Goal: Information Seeking & Learning: Learn about a topic

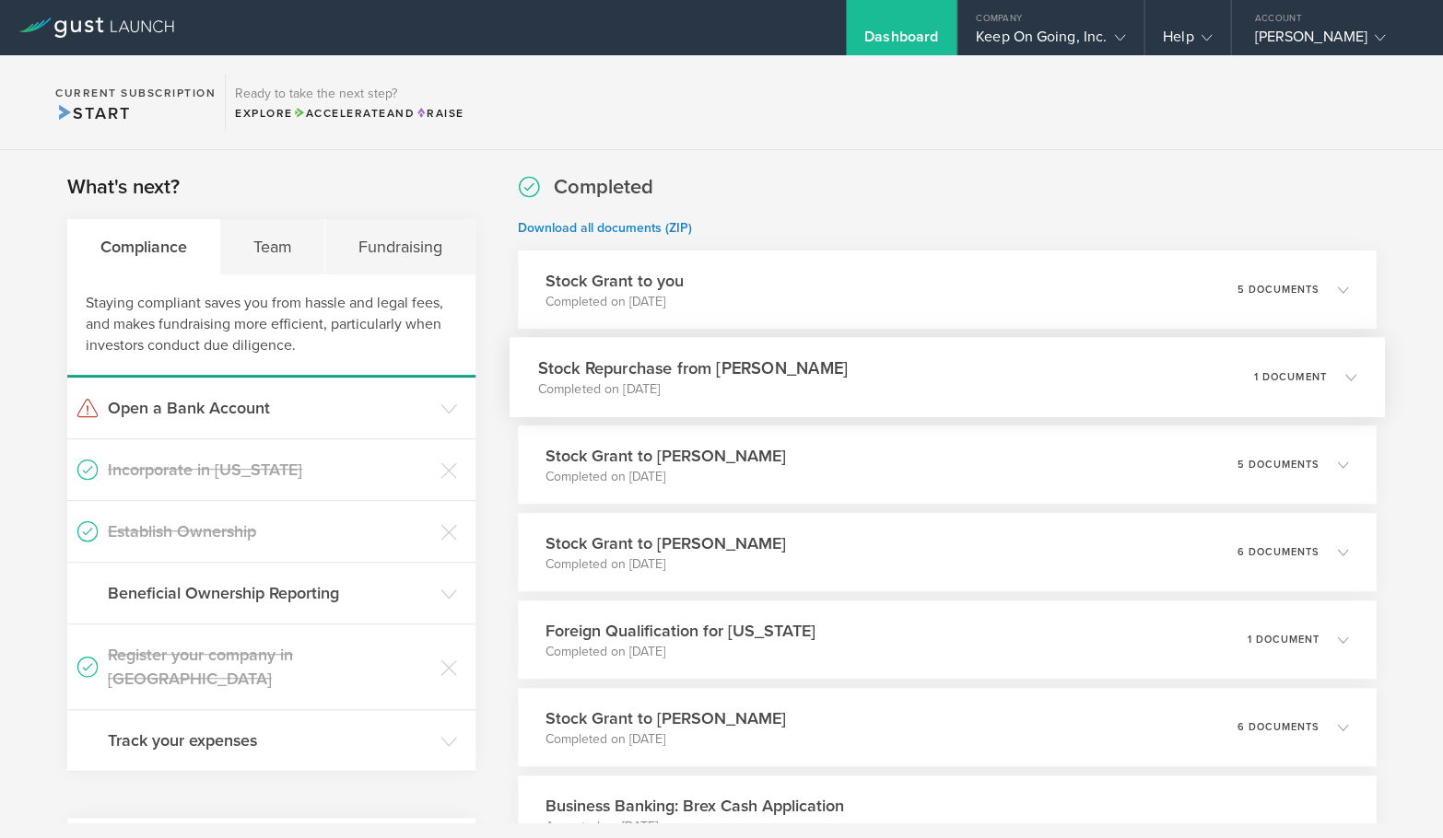
click at [967, 361] on div "Stock Repurchase from Jérémie Lasnier Completed on Oct 10, 2025 1 document" at bounding box center [946, 377] width 875 height 80
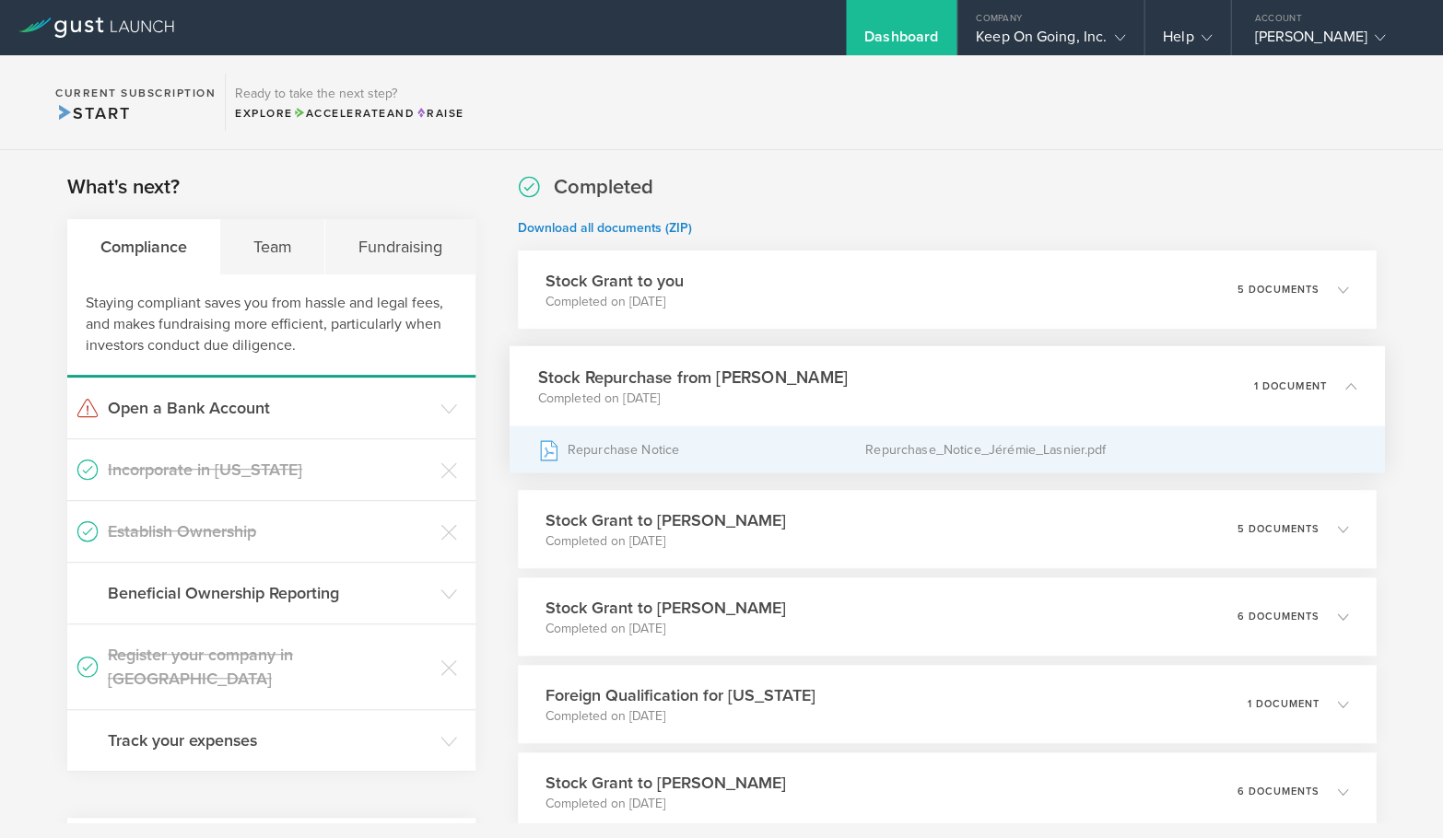
click at [895, 448] on div "Repurchase_Notice_Jérémie_Lasnier.pdf" at bounding box center [1109, 450] width 491 height 46
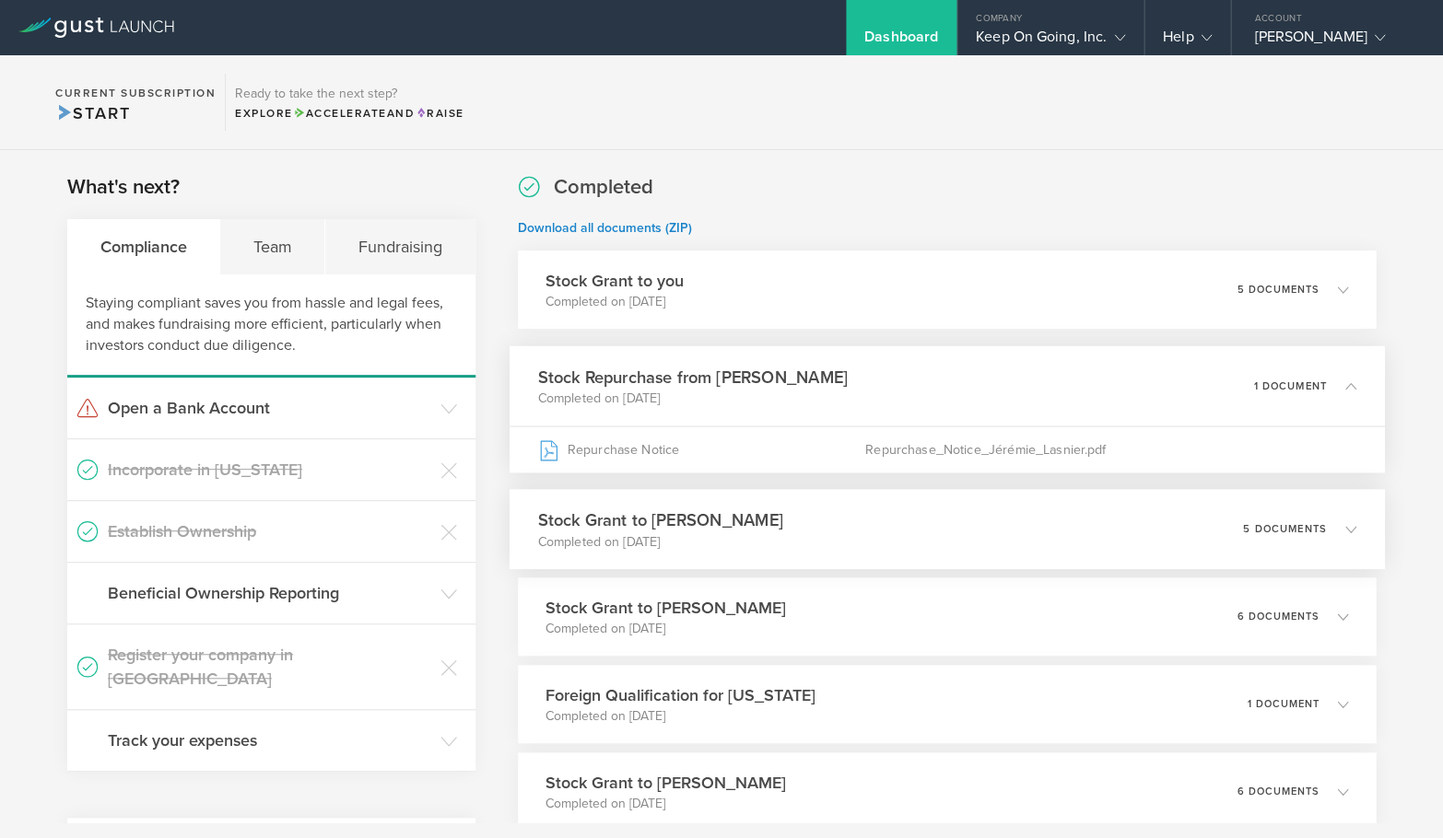
click at [853, 534] on div "Stock Grant to Jérémie Lasnier Completed on Oct 9, 2025 5 documents" at bounding box center [946, 529] width 875 height 80
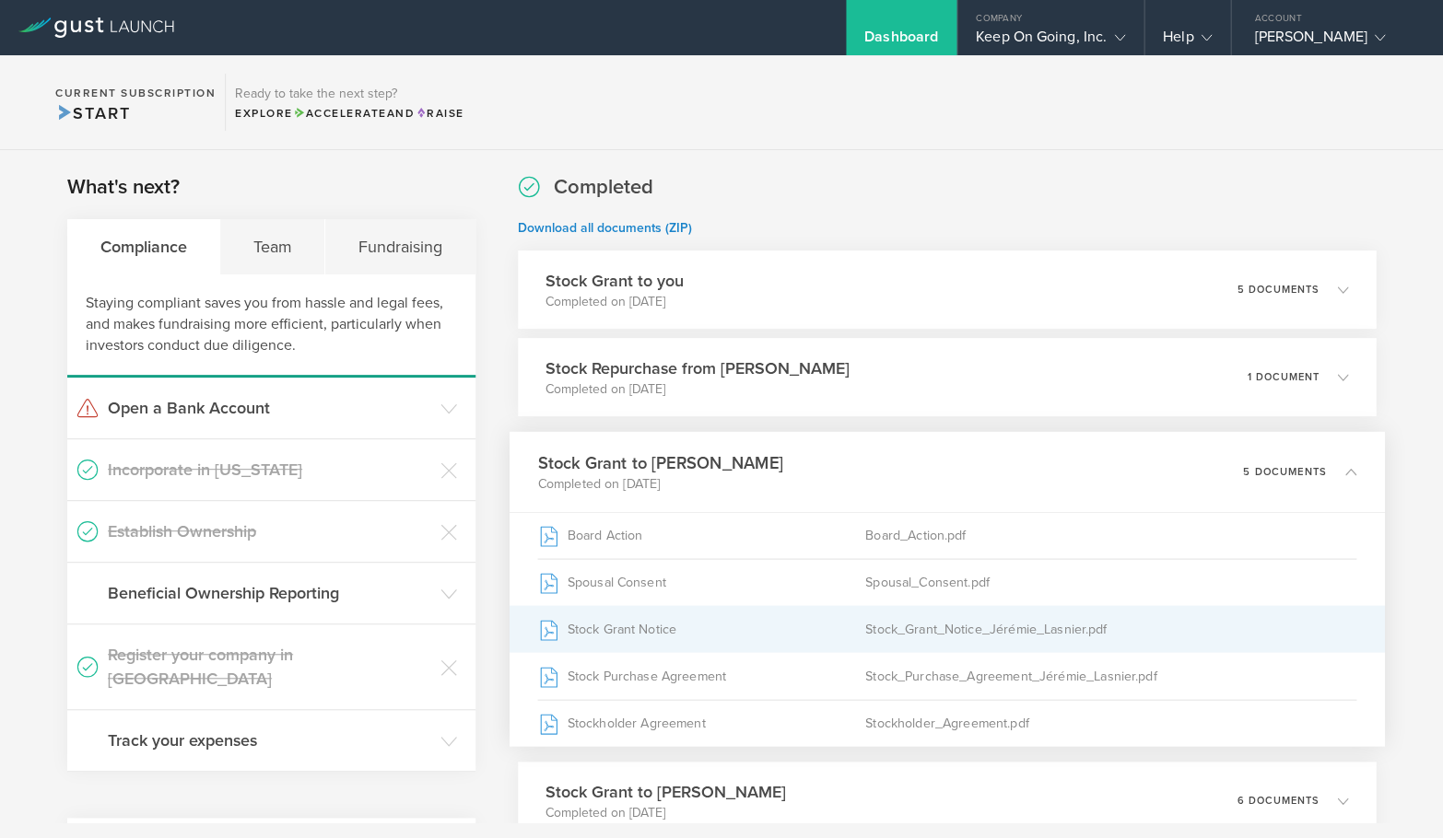
click at [986, 629] on div "Stock_Grant_Notice_Jérémie_Lasnier.pdf" at bounding box center [1109, 629] width 491 height 46
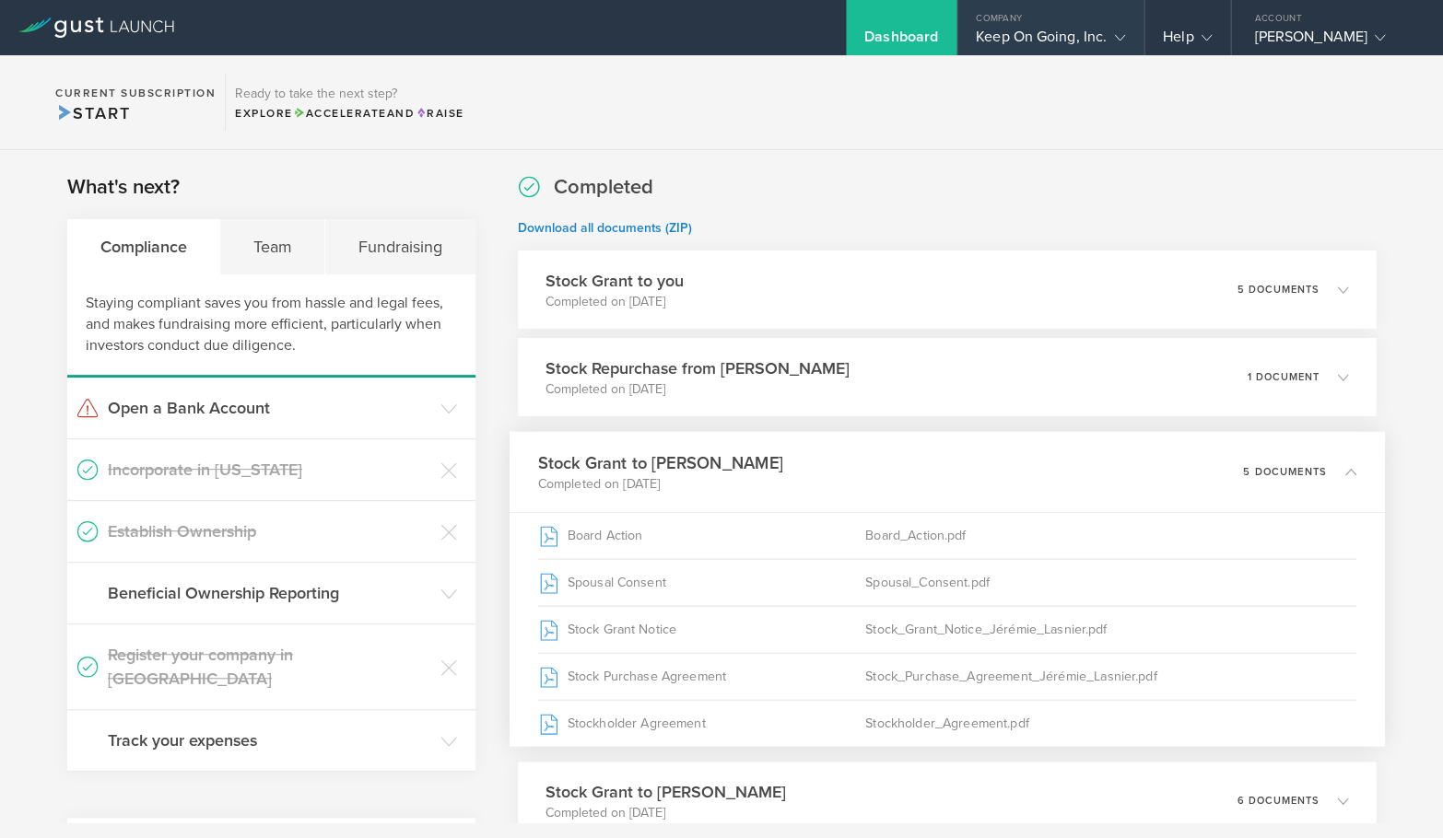
click at [1030, 20] on div "Company" at bounding box center [1050, 14] width 186 height 28
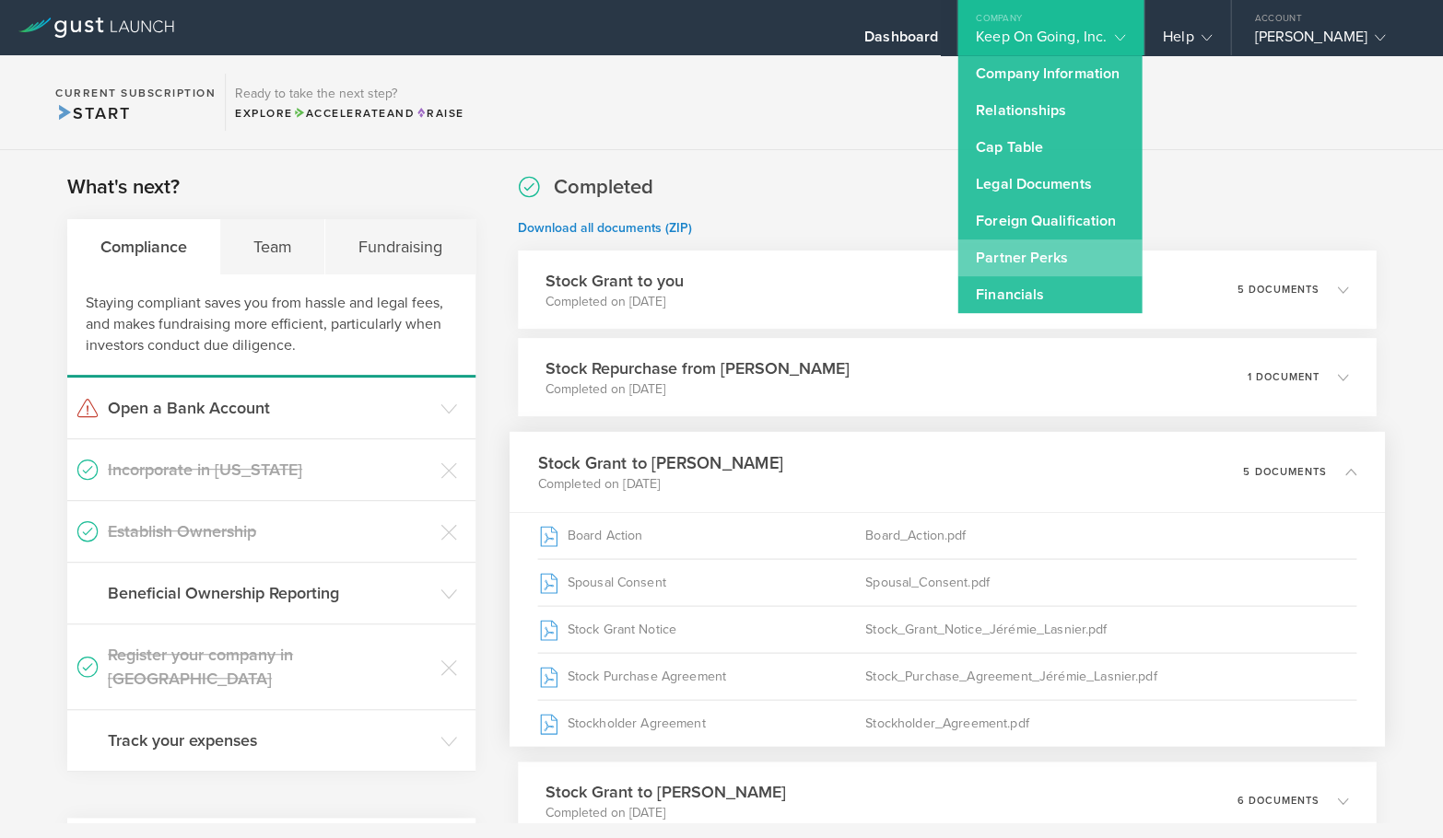
click at [1037, 243] on link "Partner Perks" at bounding box center [1049, 258] width 184 height 37
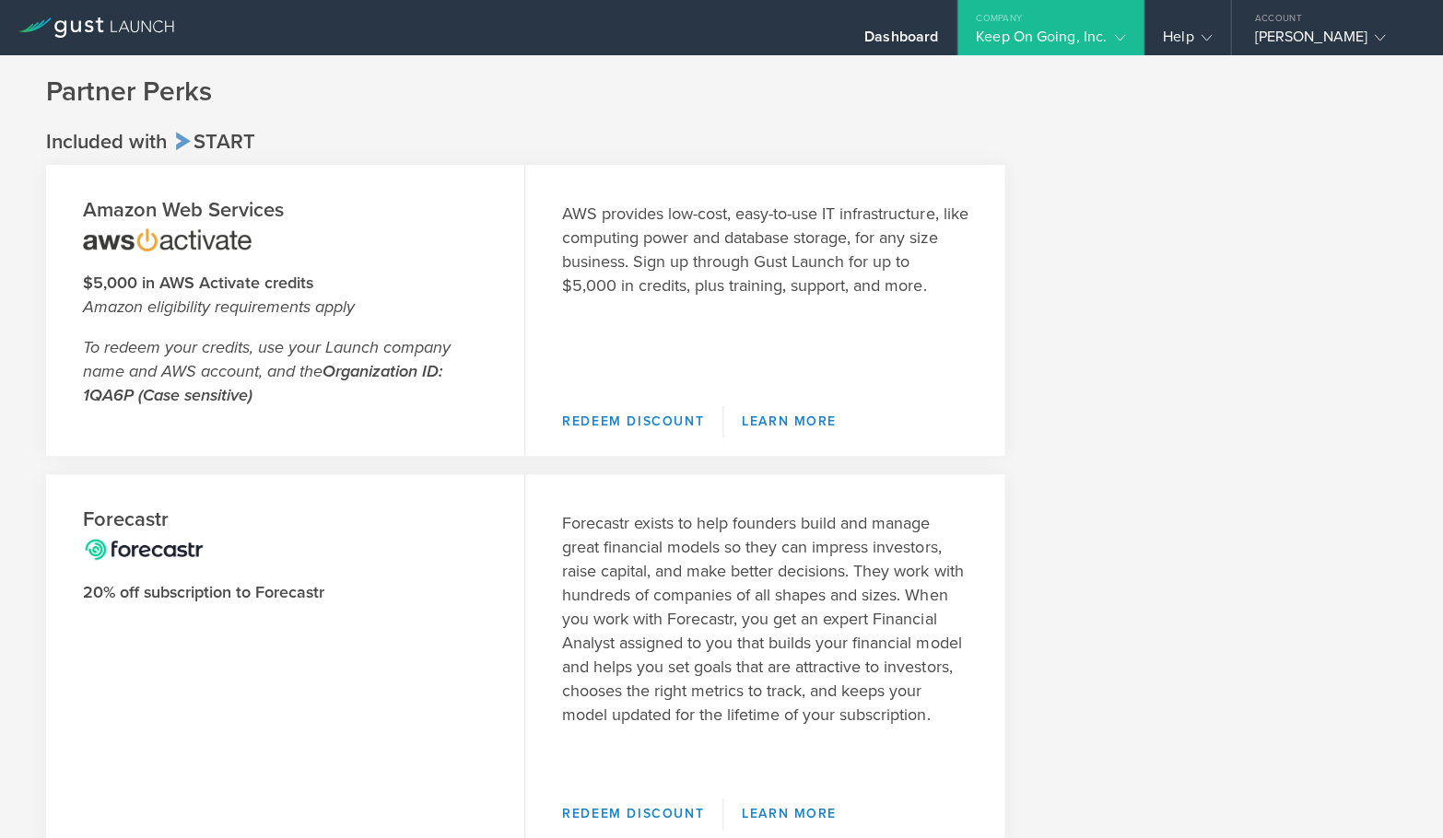
scroll to position [-1, 0]
click at [1106, 28] on gust-icon at bounding box center [1115, 37] width 18 height 18
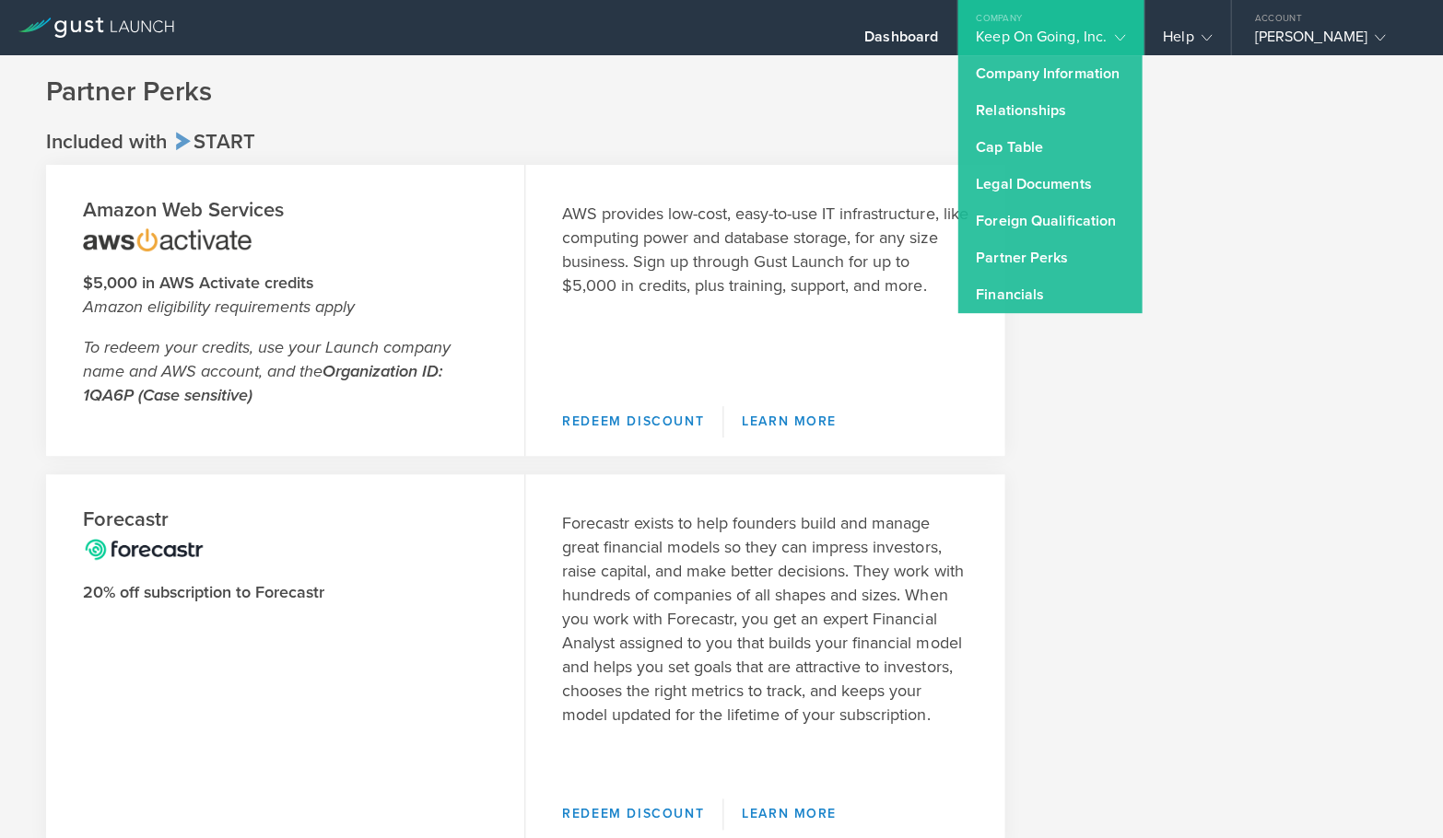
scroll to position [0, 0]
click at [1037, 299] on link "Financials" at bounding box center [1049, 294] width 184 height 37
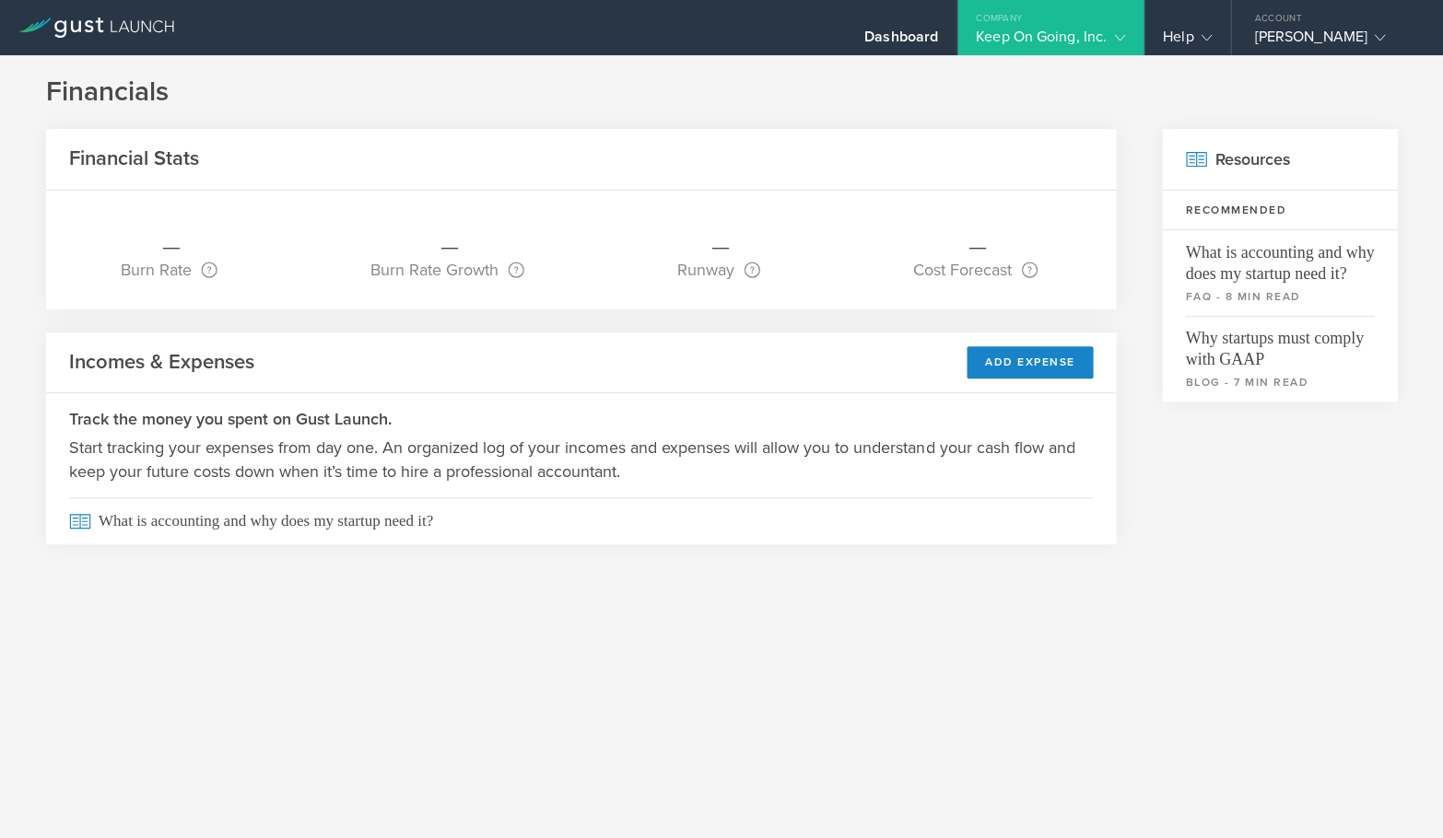
click at [1017, 49] on div "Keep On Going, Inc." at bounding box center [1050, 42] width 149 height 28
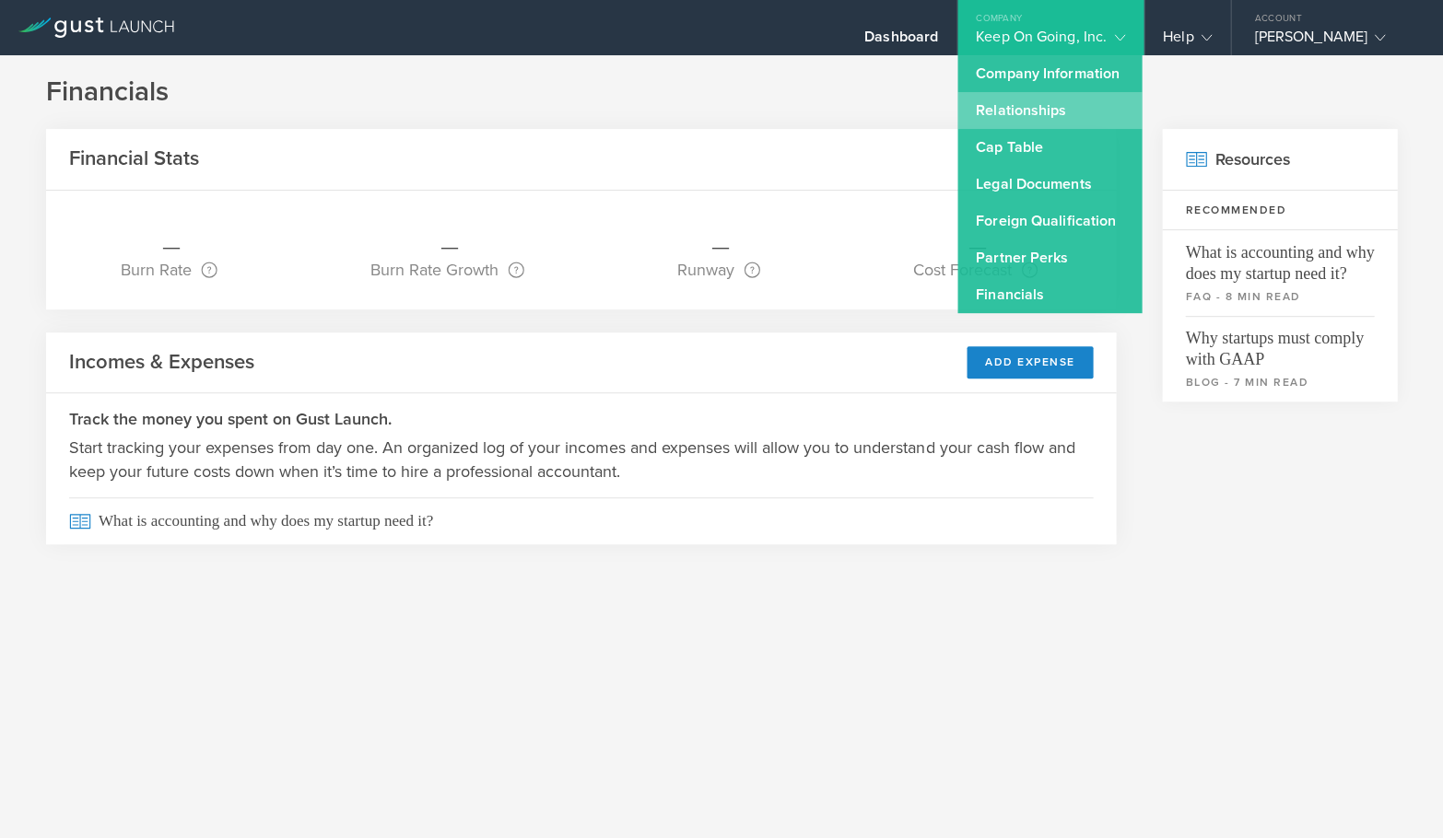
click at [1032, 111] on link "Relationships" at bounding box center [1049, 110] width 184 height 37
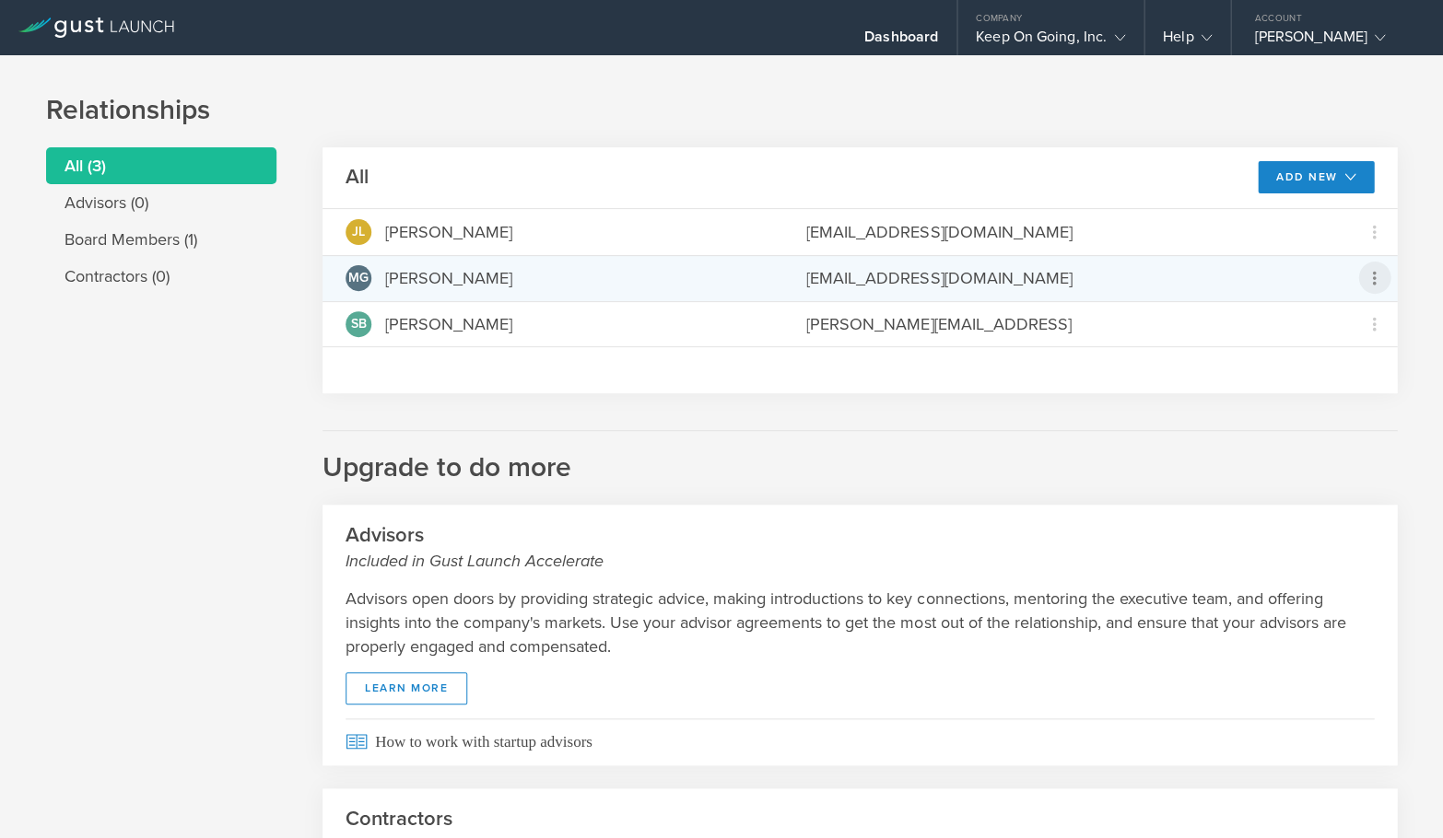
click at [1374, 275] on icon at bounding box center [1373, 278] width 22 height 22
click at [1374, 221] on md-backdrop at bounding box center [721, 419] width 1443 height 838
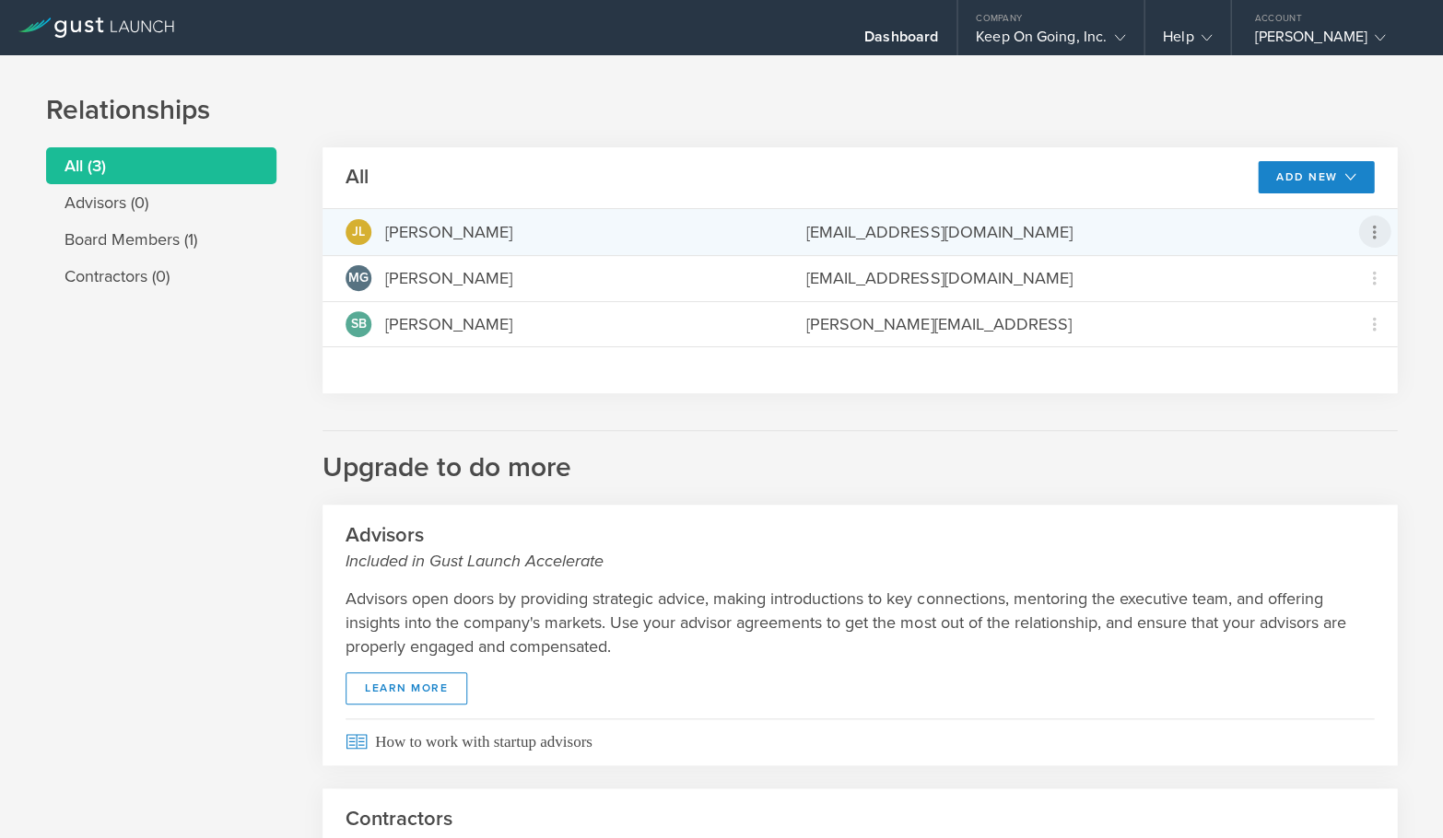
click at [1374, 225] on icon at bounding box center [1373, 232] width 22 height 22
click at [1153, 245] on md-backdrop at bounding box center [721, 419] width 1443 height 838
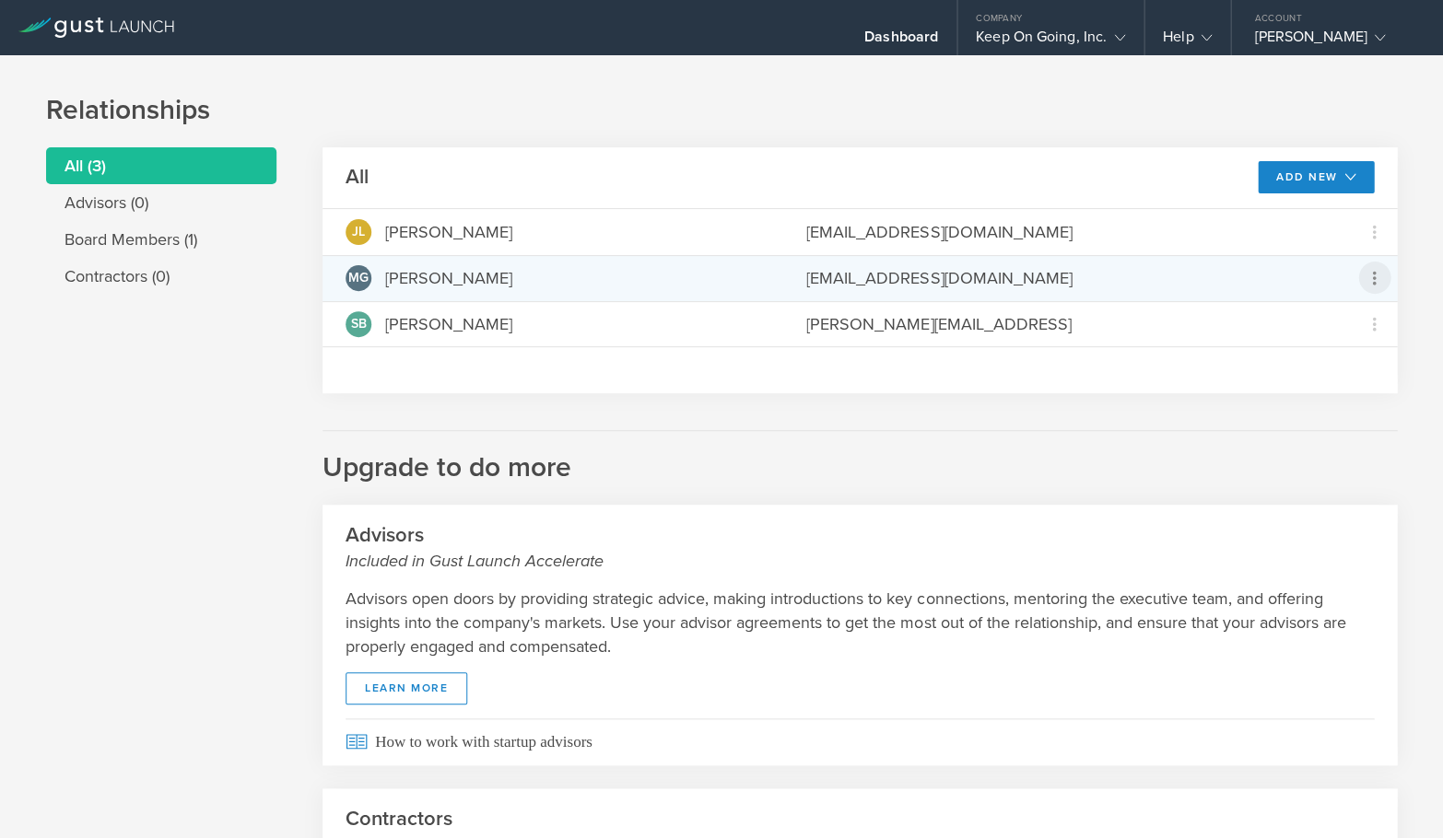
click at [1380, 284] on icon at bounding box center [1373, 278] width 22 height 22
click at [993, 473] on md-backdrop at bounding box center [721, 419] width 1443 height 838
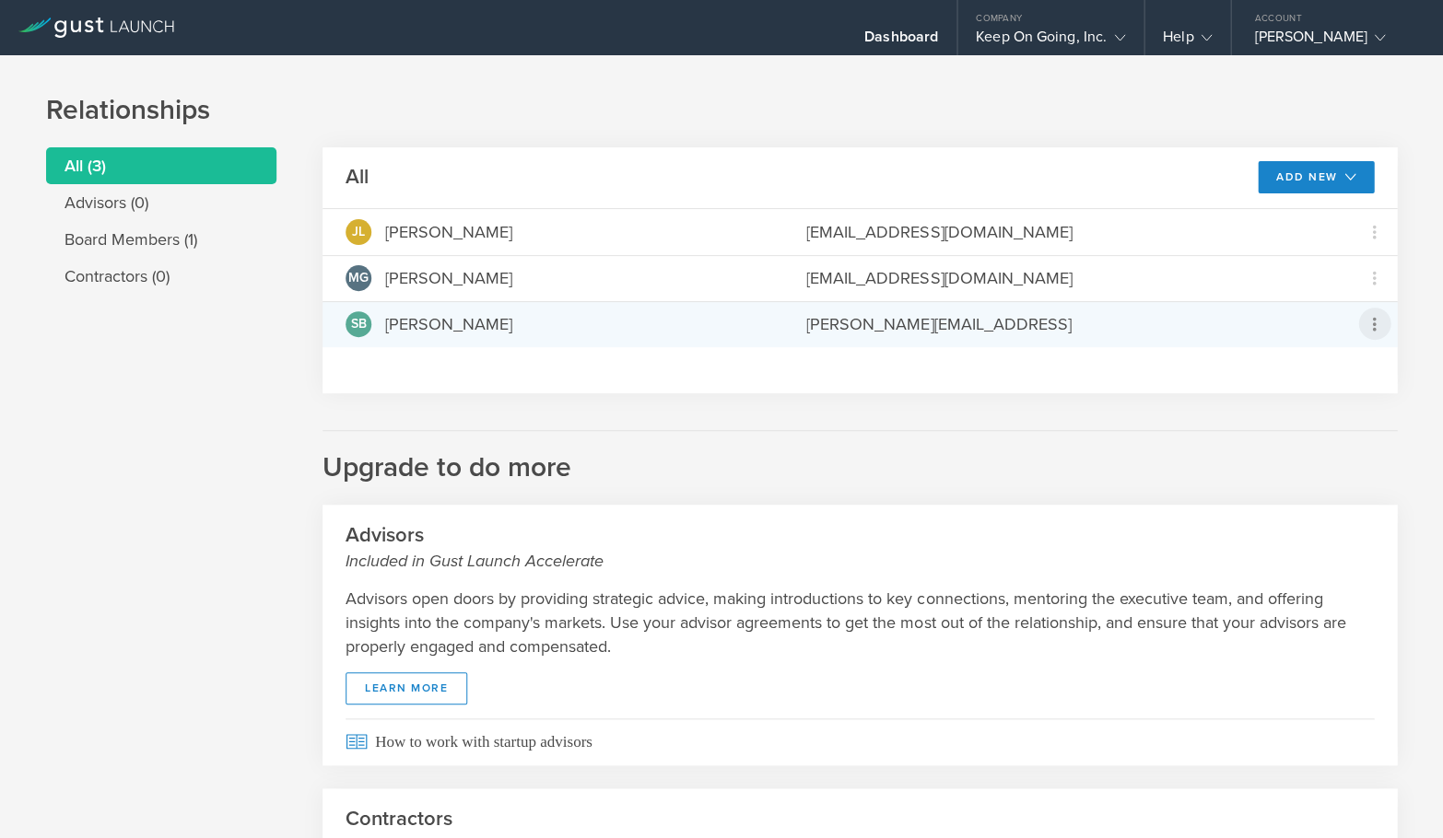
click at [1370, 324] on icon at bounding box center [1373, 324] width 22 height 22
click at [941, 432] on md-backdrop at bounding box center [721, 419] width 1443 height 838
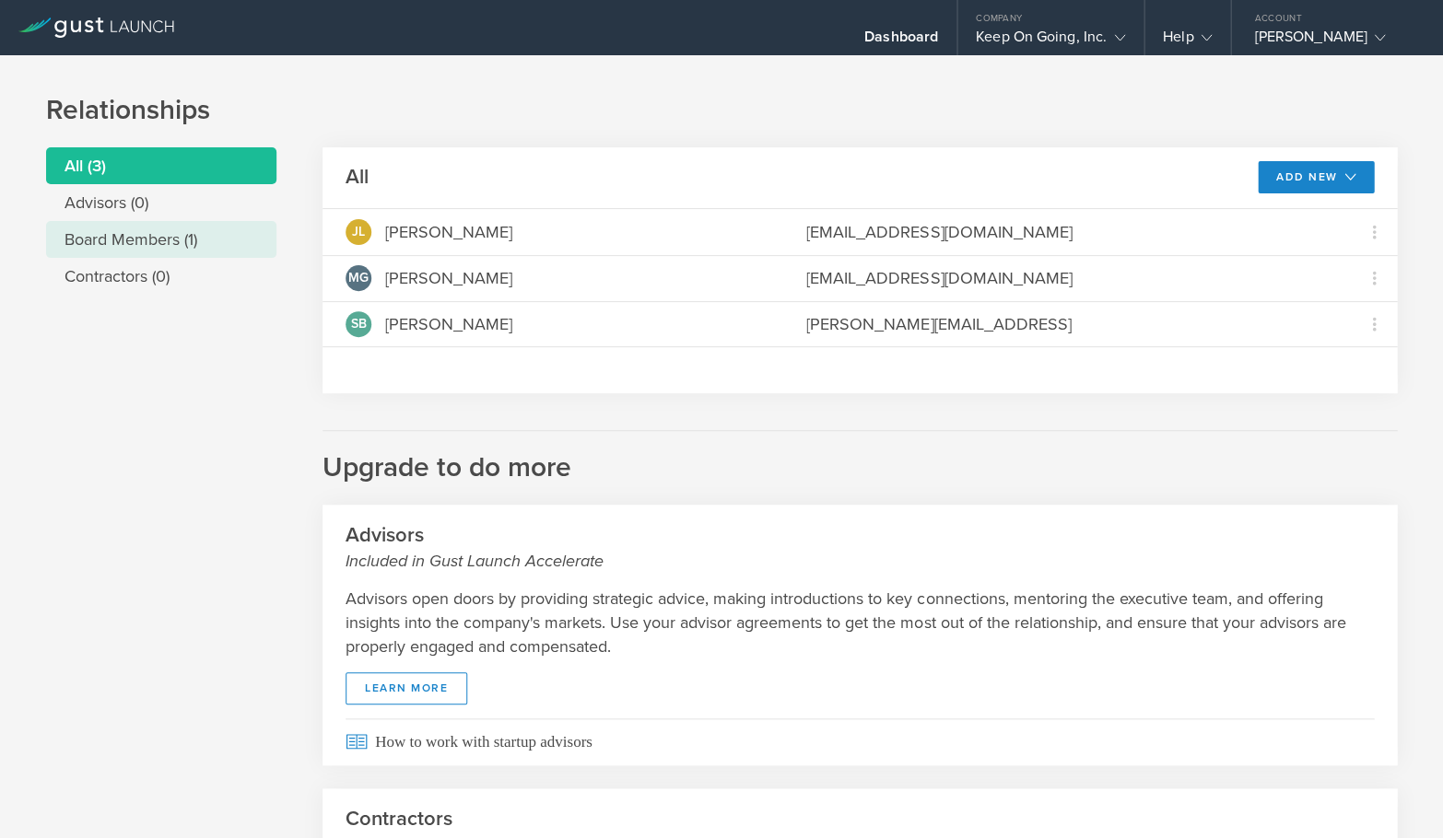
click at [136, 248] on li "Board Members (1)" at bounding box center [161, 239] width 230 height 37
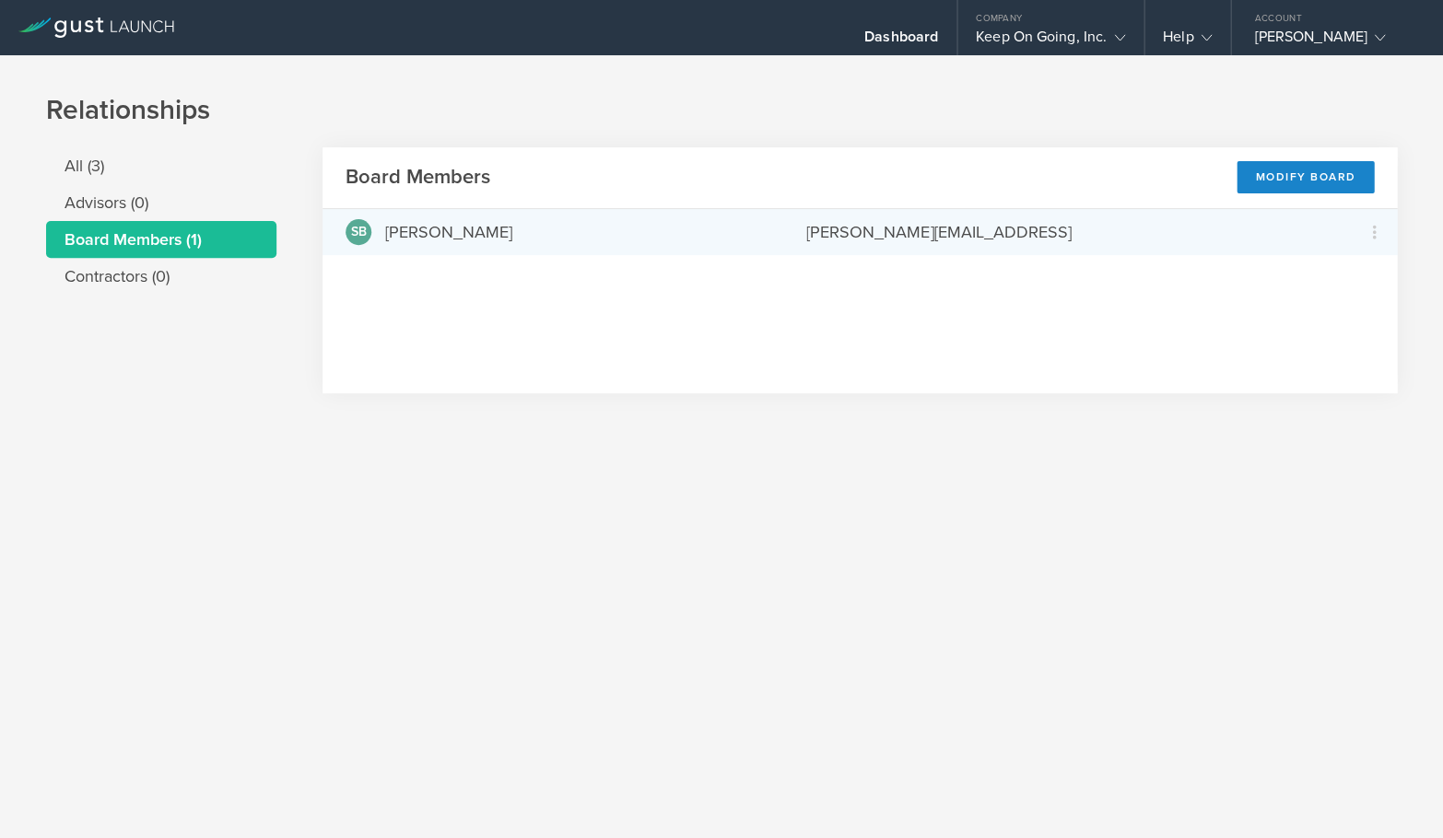
click at [801, 228] on div "SB Samuel Bosch samuel@keepon.ai" at bounding box center [859, 232] width 1074 height 46
click at [1382, 233] on icon at bounding box center [1373, 232] width 22 height 22
click at [1224, 625] on md-backdrop at bounding box center [721, 419] width 1443 height 838
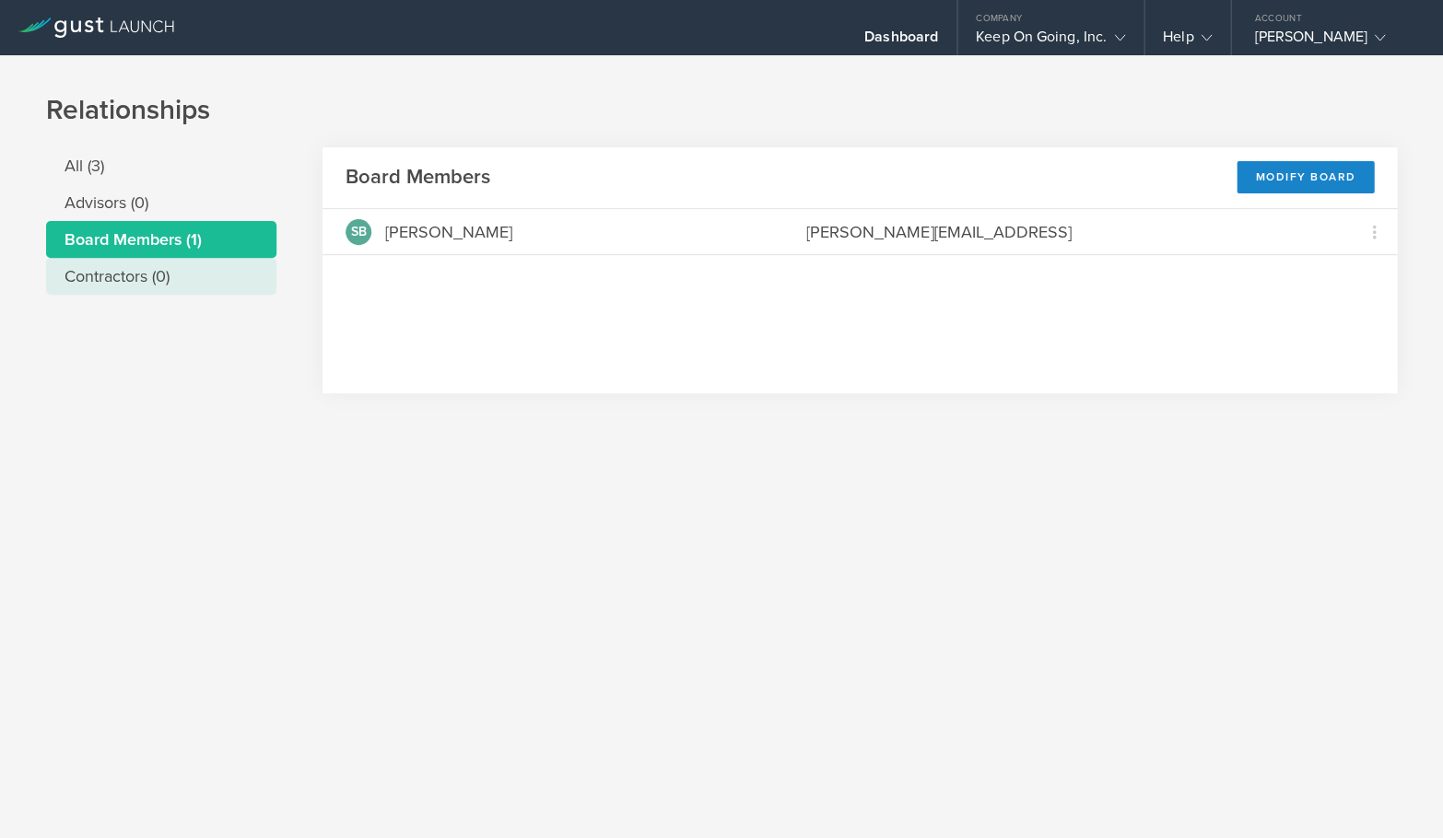
click at [166, 275] on li "Contractors (0)" at bounding box center [161, 276] width 230 height 37
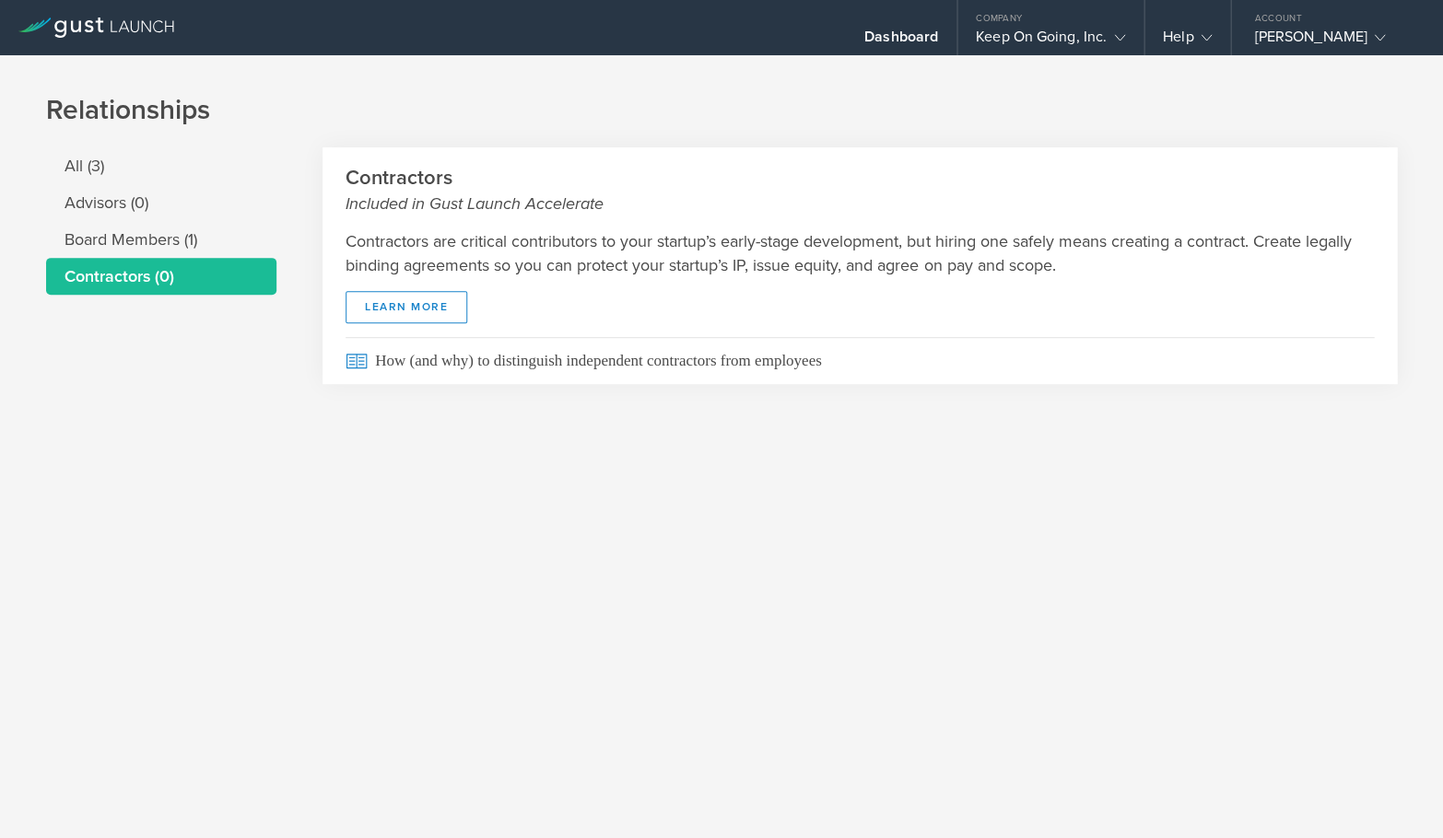
click at [461, 485] on div "Relationships All (3) Advisors (0) Board Members (1) Contractors (0) Contractor…" at bounding box center [721, 446] width 1443 height 783
click at [98, 39] on div at bounding box center [96, 27] width 193 height 55
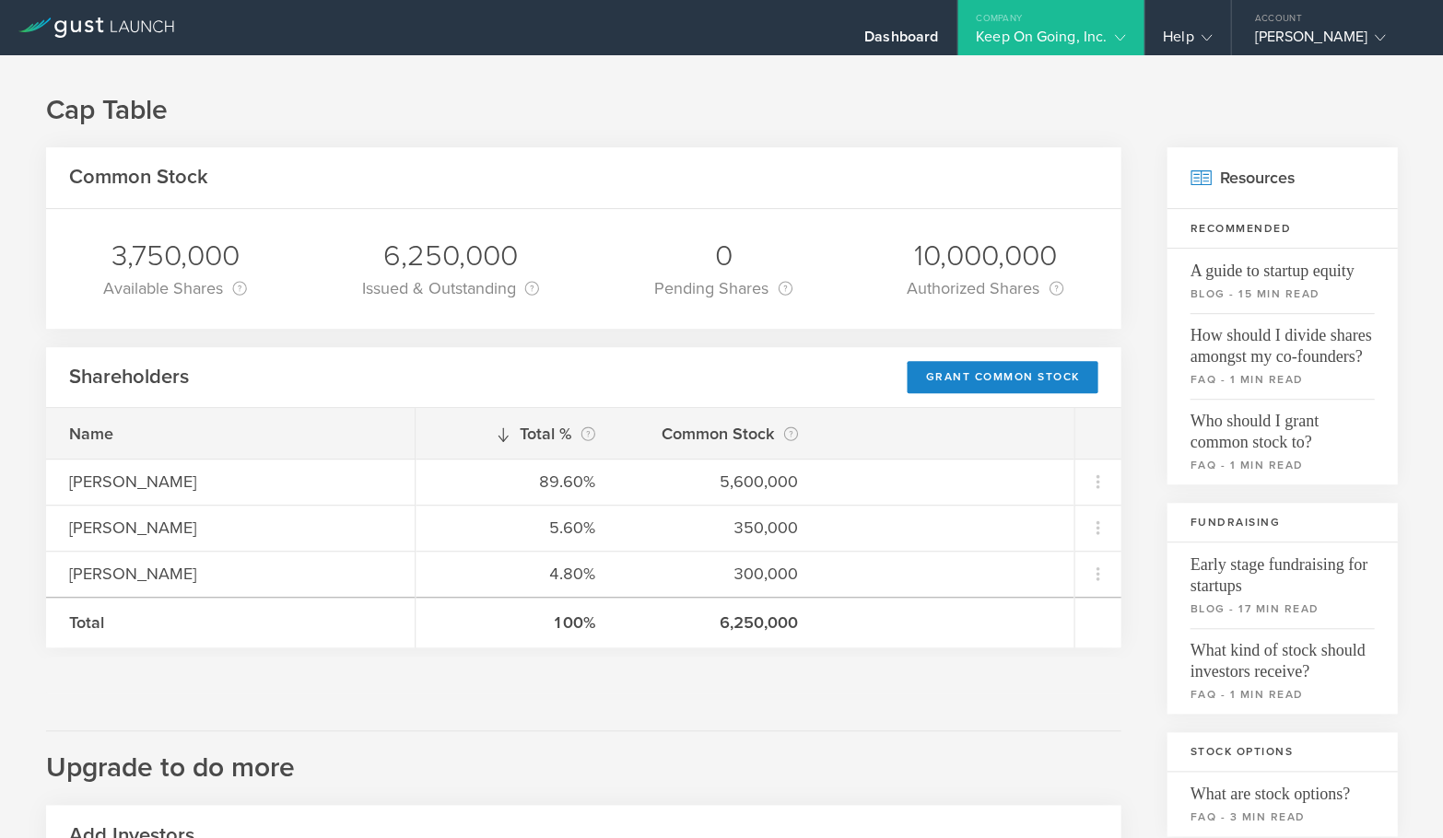
click at [1134, 94] on h1 "Cap Table" at bounding box center [721, 110] width 1350 height 37
click at [1037, 79] on div "Cap Table Common Stock 3,750,000 Available Shares This is the number of shares …" at bounding box center [721, 708] width 1443 height 1307
